Goal: Task Accomplishment & Management: Use online tool/utility

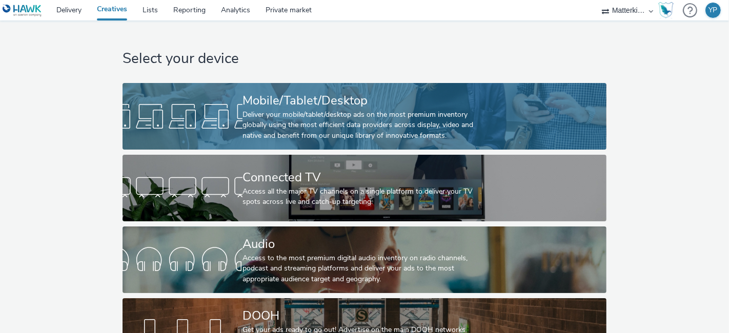
click at [249, 115] on div "Deliver your mobile/tablet/desktop ads on the most premium inventory globally u…" at bounding box center [363, 125] width 240 height 31
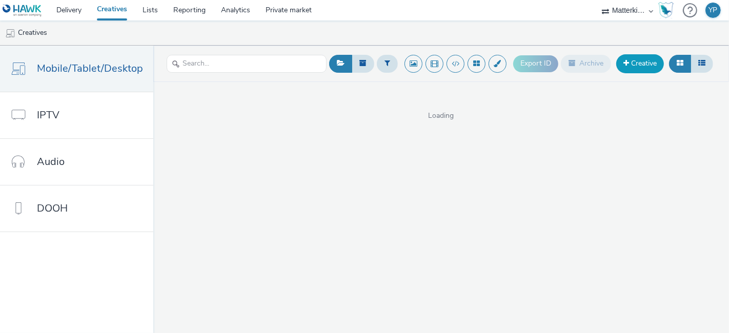
click at [646, 70] on link "Creative" at bounding box center [640, 63] width 48 height 18
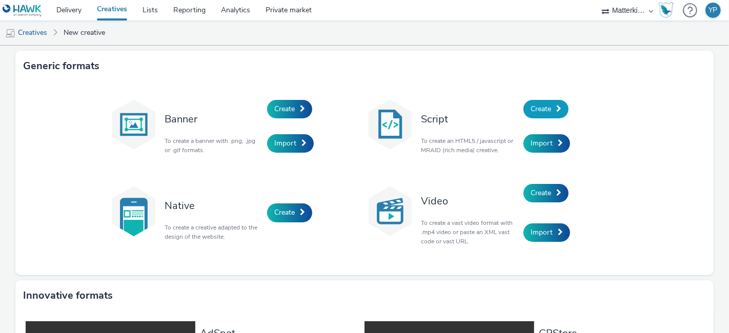
click at [551, 104] on link "Create" at bounding box center [546, 109] width 45 height 18
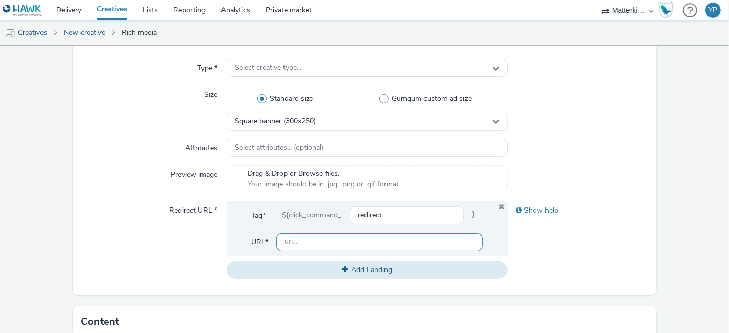
scroll to position [455, 0]
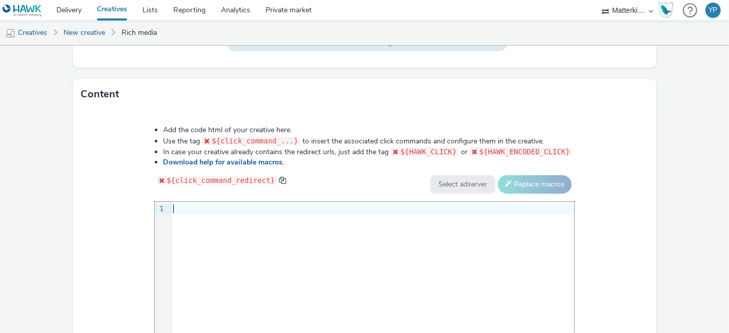
click at [279, 232] on div "9 1 ›" at bounding box center [364, 279] width 419 height 154
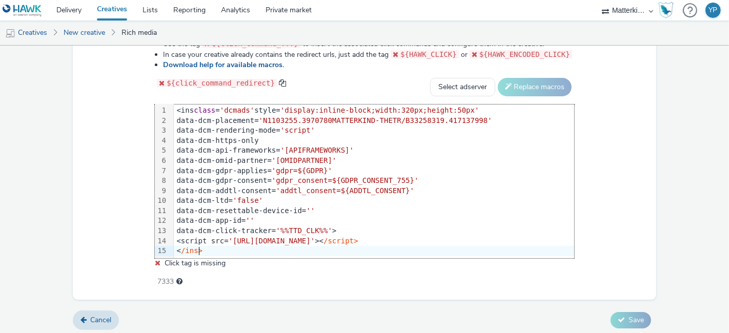
scroll to position [555, 0]
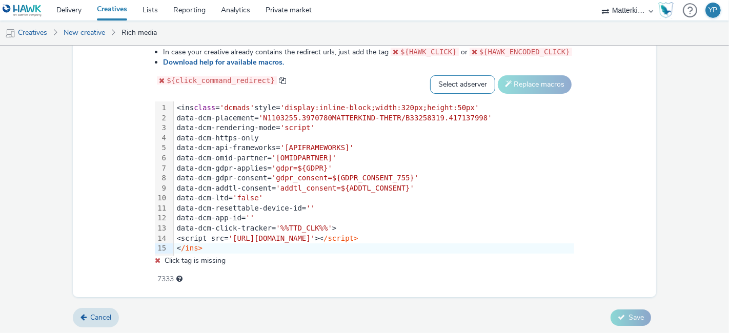
click at [452, 85] on select "Select adserver Sizmek DCM Adform Sting" at bounding box center [462, 84] width 65 height 18
select select "dcm"
click at [430, 75] on select "Select adserver Sizmek DCM Adform Sting" at bounding box center [462, 84] width 65 height 18
click at [503, 88] on button "Replace macros" at bounding box center [535, 84] width 74 height 18
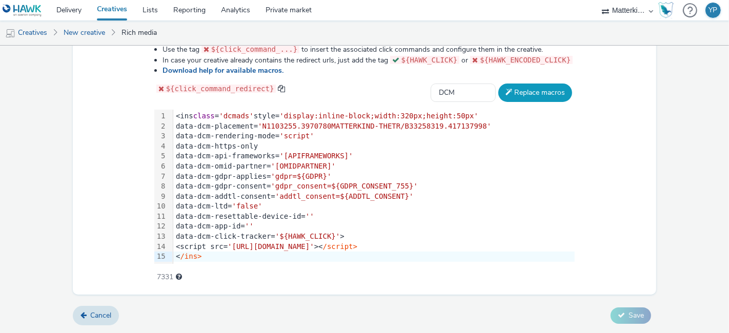
scroll to position [545, 0]
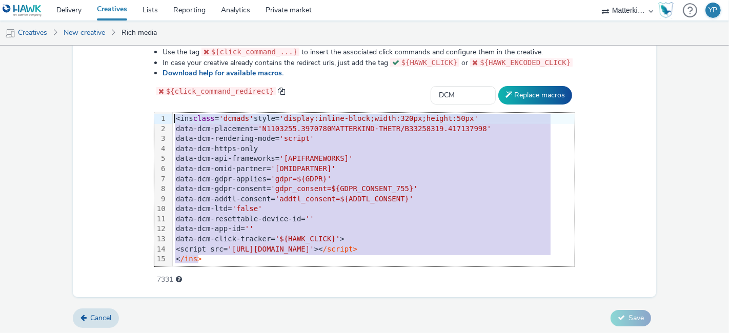
drag, startPoint x: 202, startPoint y: 255, endPoint x: 165, endPoint y: 110, distance: 149.7
click at [165, 113] on div "99 1 2 3 4 5 6 7 8 9 10 11 12 13 14 15 › <ins class = 'dcmads' style= 'display:…" at bounding box center [364, 190] width 421 height 154
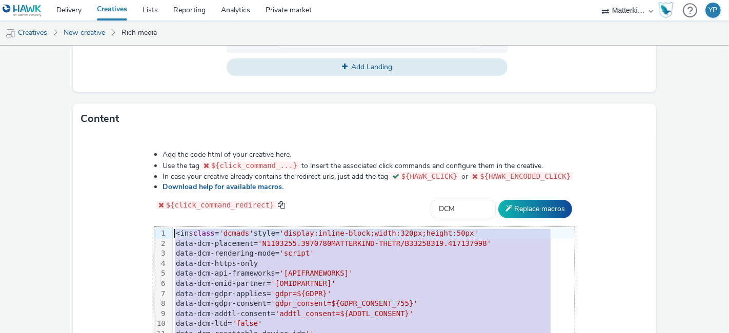
scroll to position [374, 0]
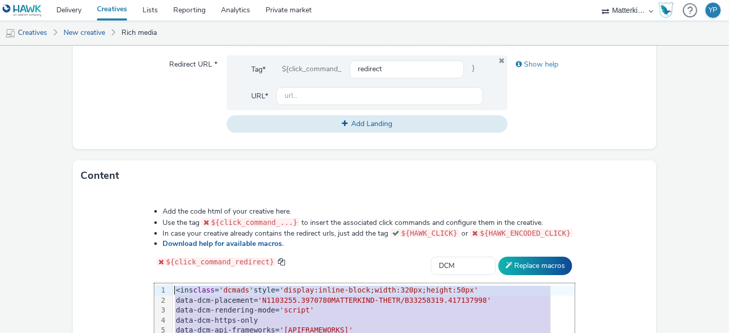
click at [245, 161] on div "Content" at bounding box center [365, 176] width 584 height 31
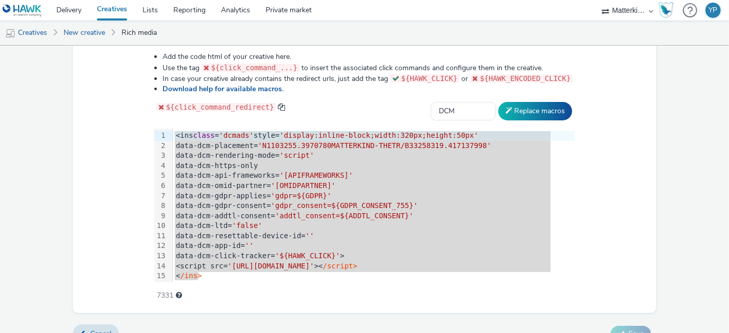
scroll to position [545, 0]
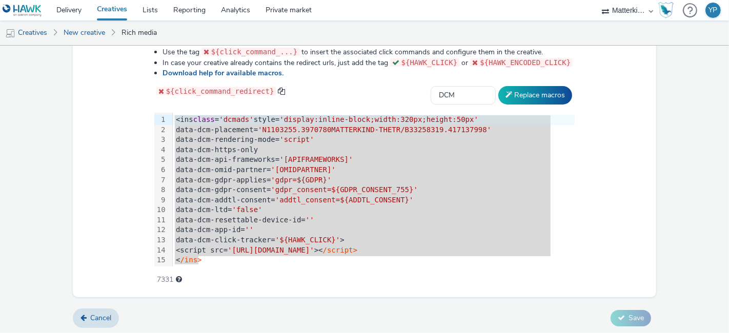
click at [316, 255] on div "< /ins>" at bounding box center [374, 260] width 402 height 10
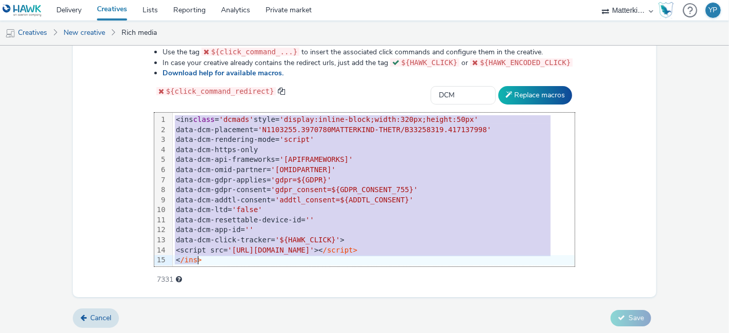
copy div "<ins class = 'dcmads' style= 'display:inline-block;width:320px;height:50px' dat…"
click at [338, 215] on div "data-dcm-resettable-device-id= ''" at bounding box center [374, 220] width 402 height 10
copy div "<ins class = 'dcmads' style= 'display:inline-block;width:320px;height:50px' dat…"
